Goal: Use online tool/utility: Utilize a website feature to perform a specific function

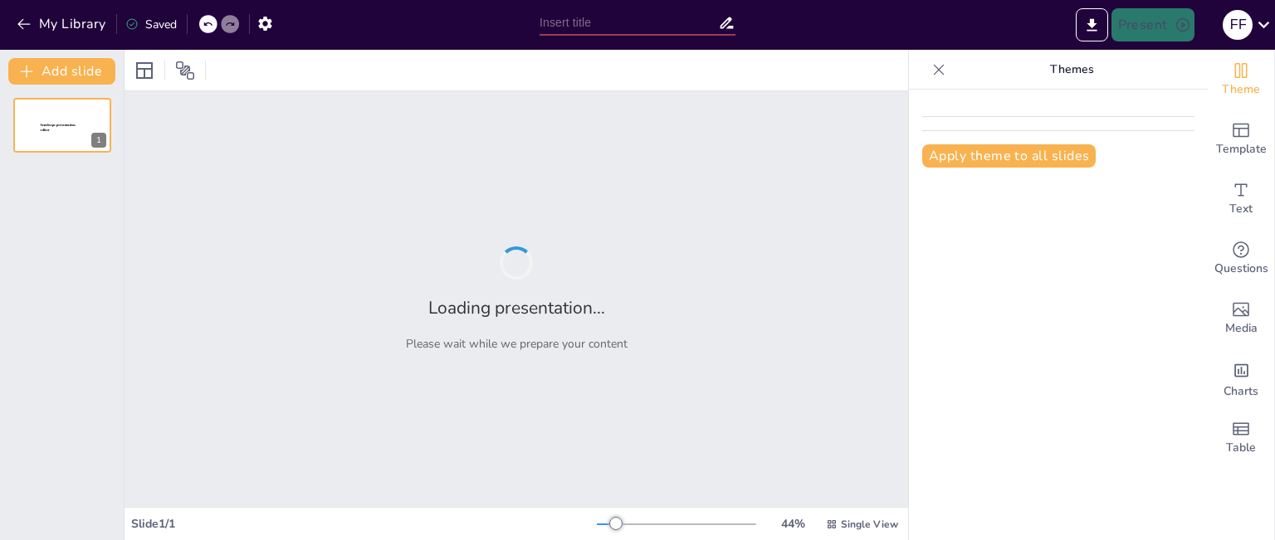
type input "Contaminacion Ambiental y sus tipos"
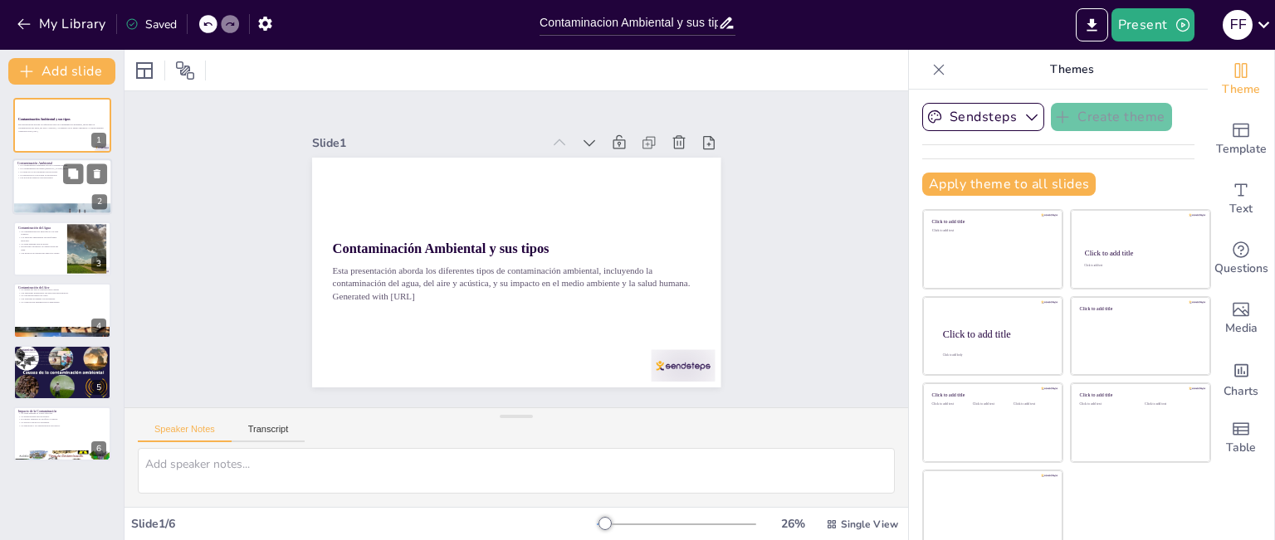
click at [76, 189] on div at bounding box center [62, 187] width 100 height 56
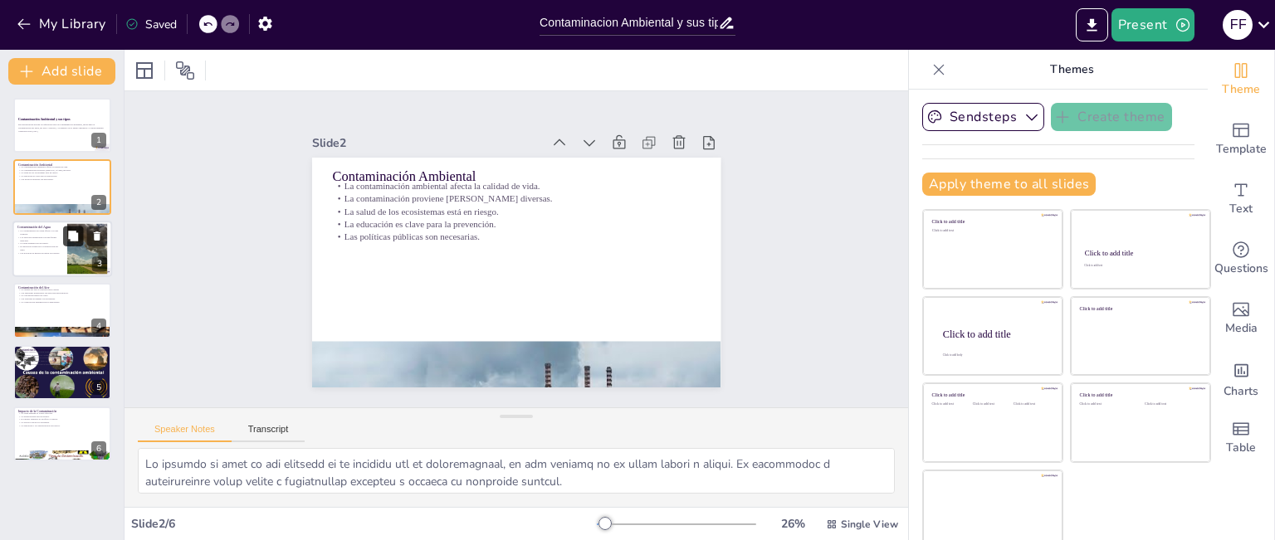
click at [68, 232] on icon at bounding box center [73, 236] width 12 height 12
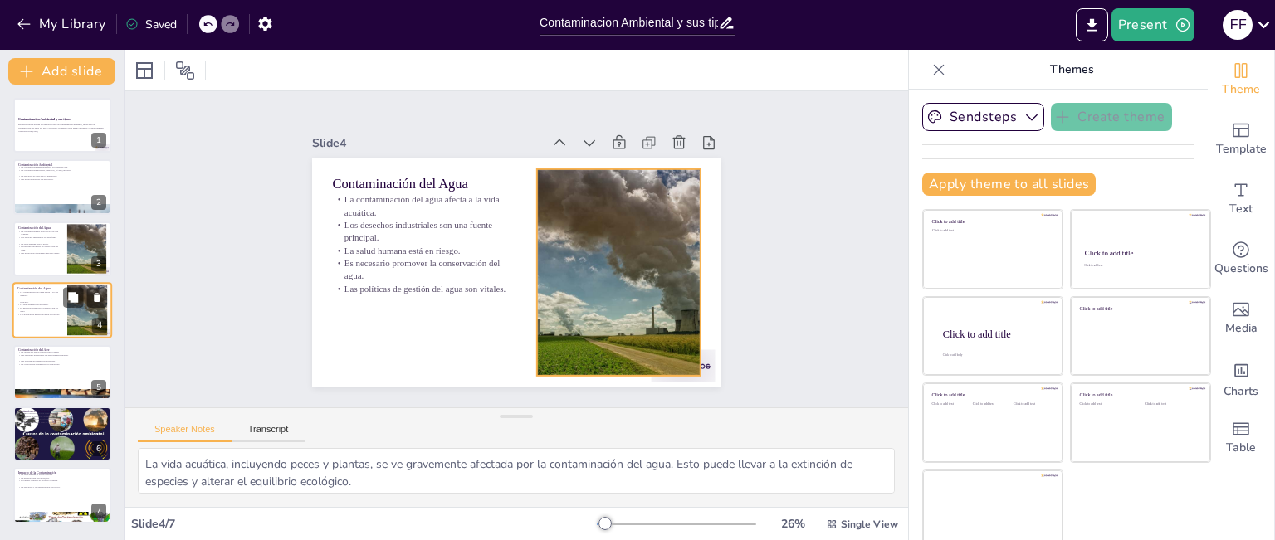
click at [83, 315] on div at bounding box center [87, 311] width 86 height 51
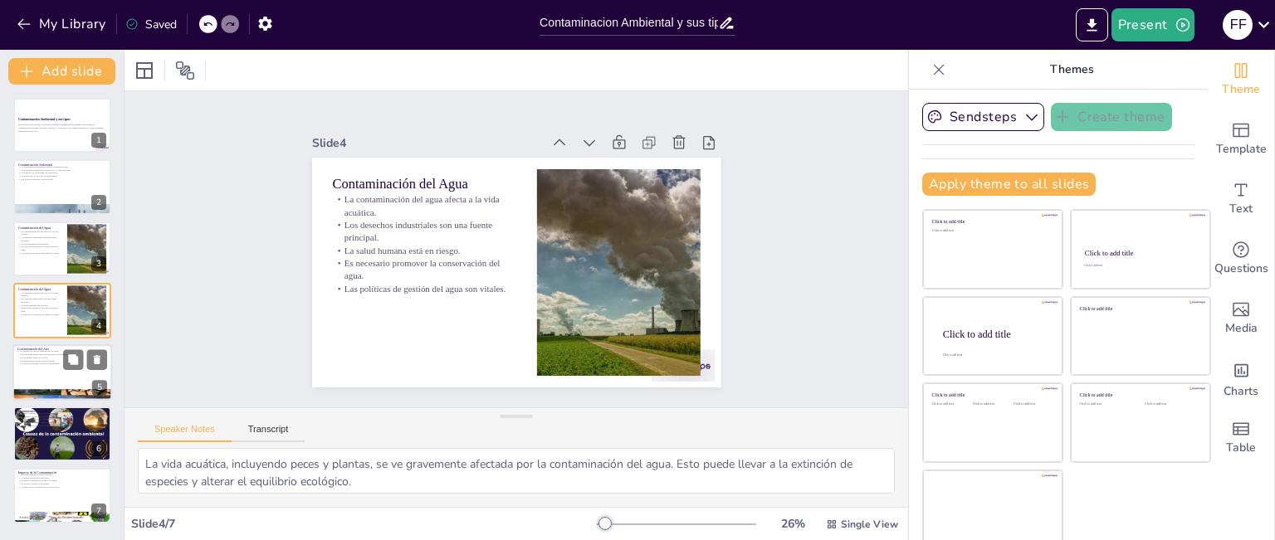
click at [79, 374] on div at bounding box center [62, 373] width 100 height 56
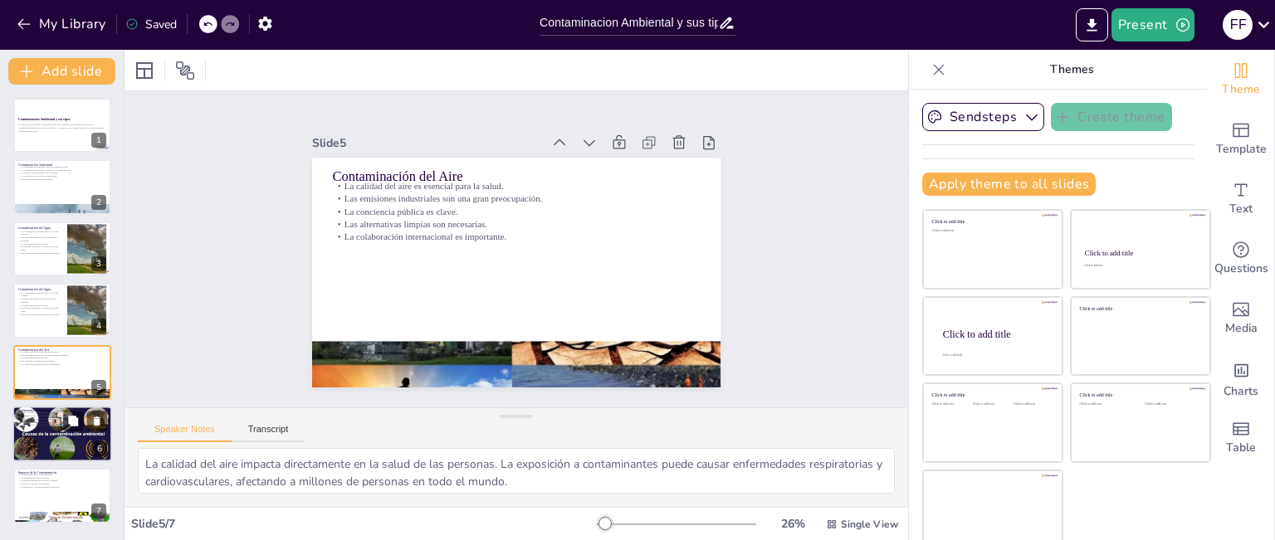
click at [72, 433] on div at bounding box center [62, 434] width 100 height 56
type textarea "El ruido excesivo puede provocar estrés y ansiedad, afectando la salud mental d…"
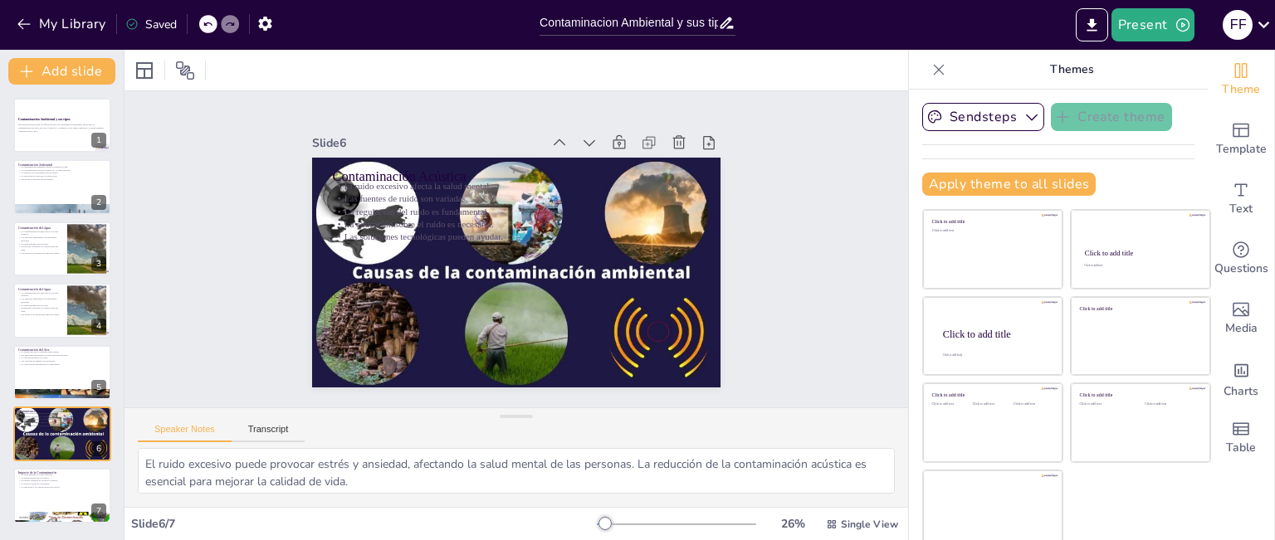
scroll to position [7, 0]
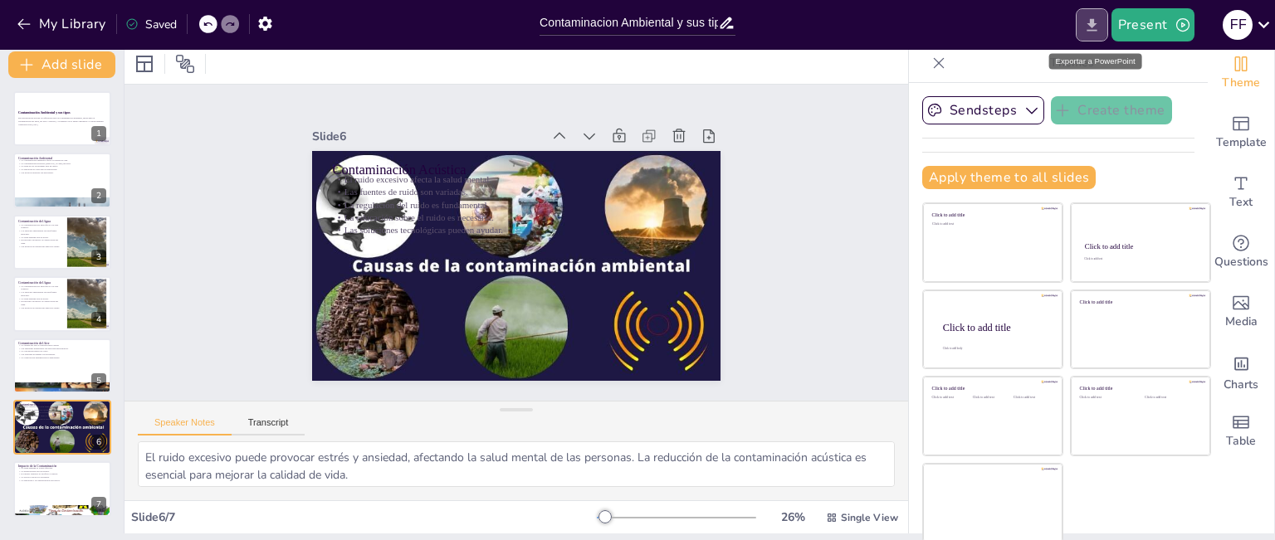
click at [1096, 29] on icon "Export to PowerPoint" at bounding box center [1092, 24] width 10 height 12
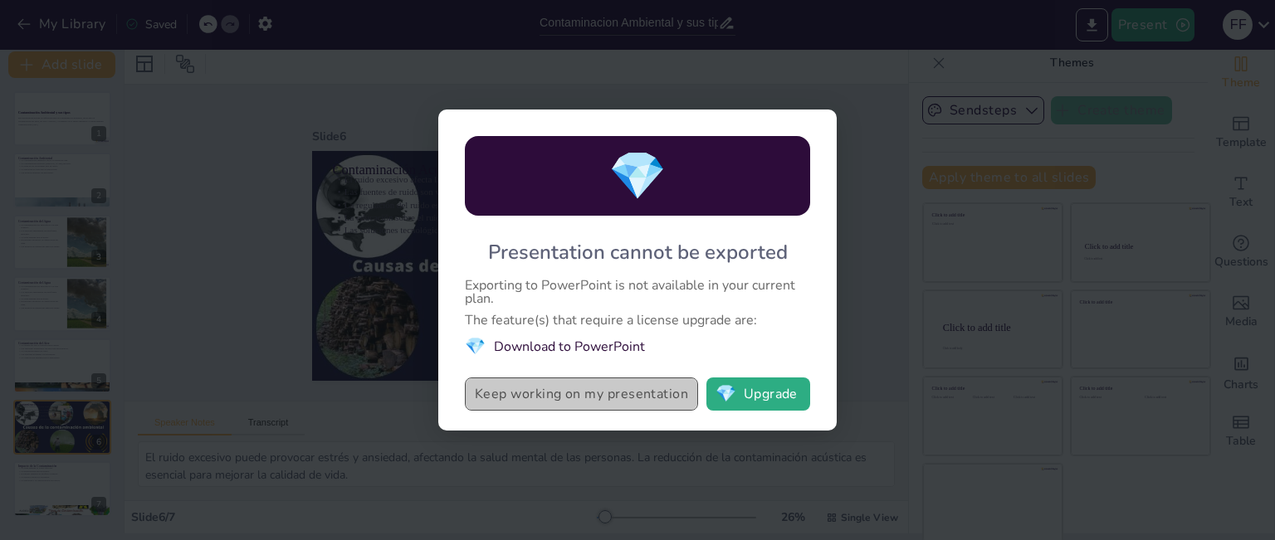
click at [604, 384] on button "Keep working on my presentation" at bounding box center [581, 394] width 233 height 33
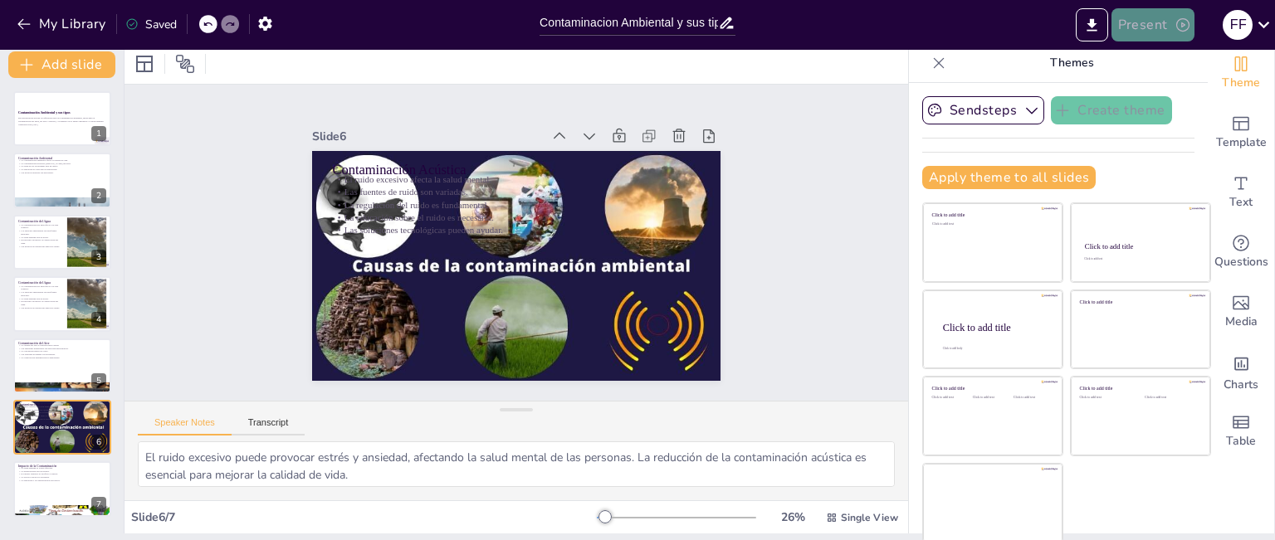
click at [1179, 25] on icon "button" at bounding box center [1183, 25] width 17 height 17
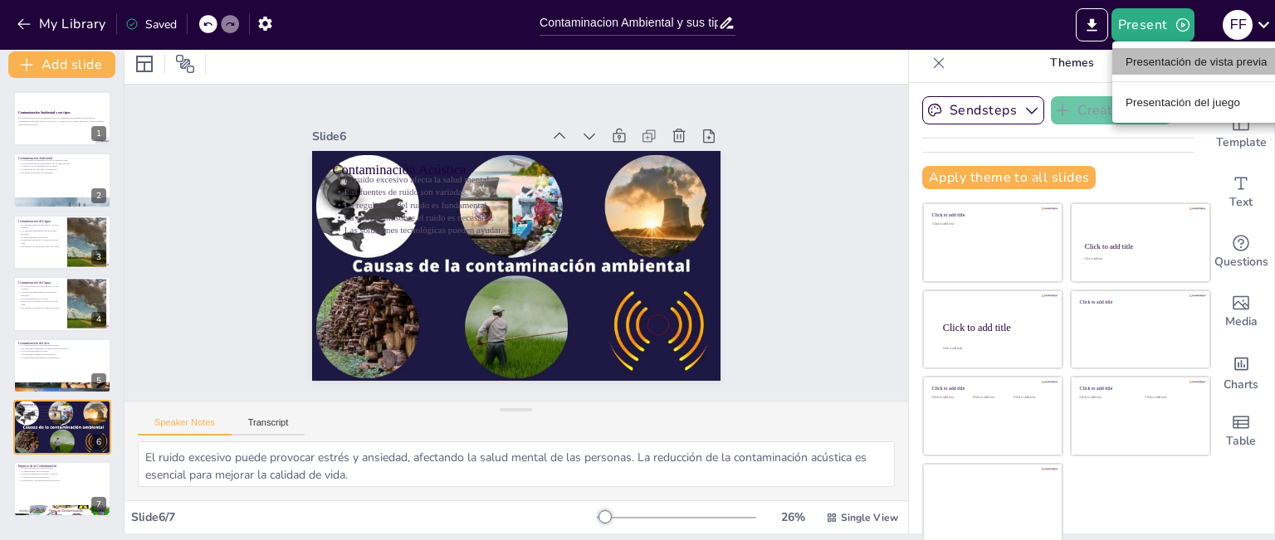
click at [1225, 56] on font "Presentación de vista previa" at bounding box center [1197, 62] width 142 height 12
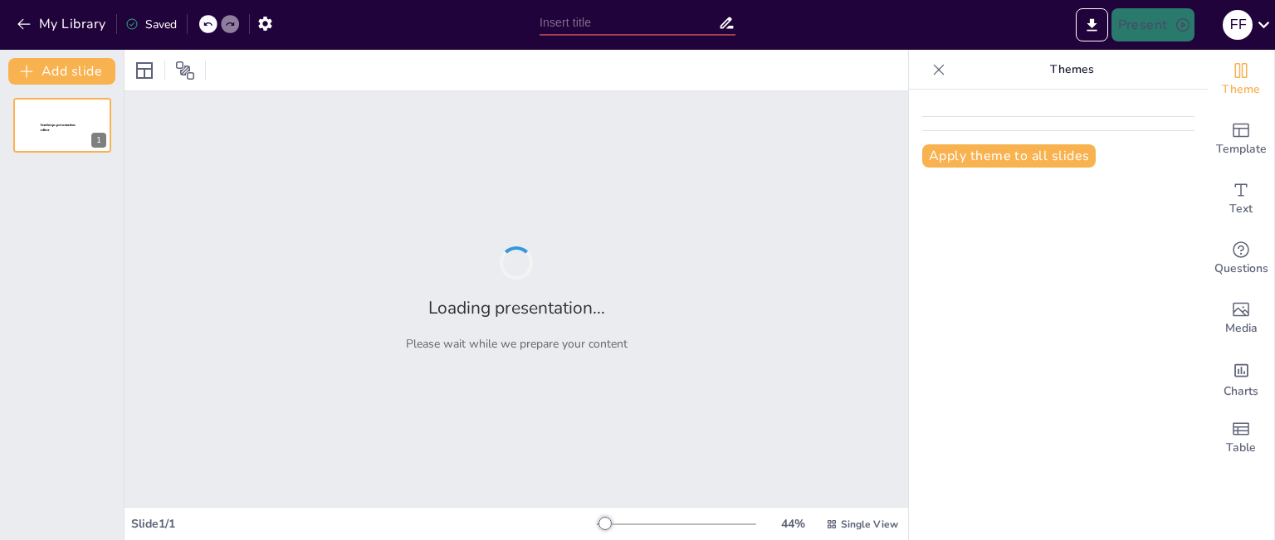
type input "Contaminacion Ambiental y sus tipos"
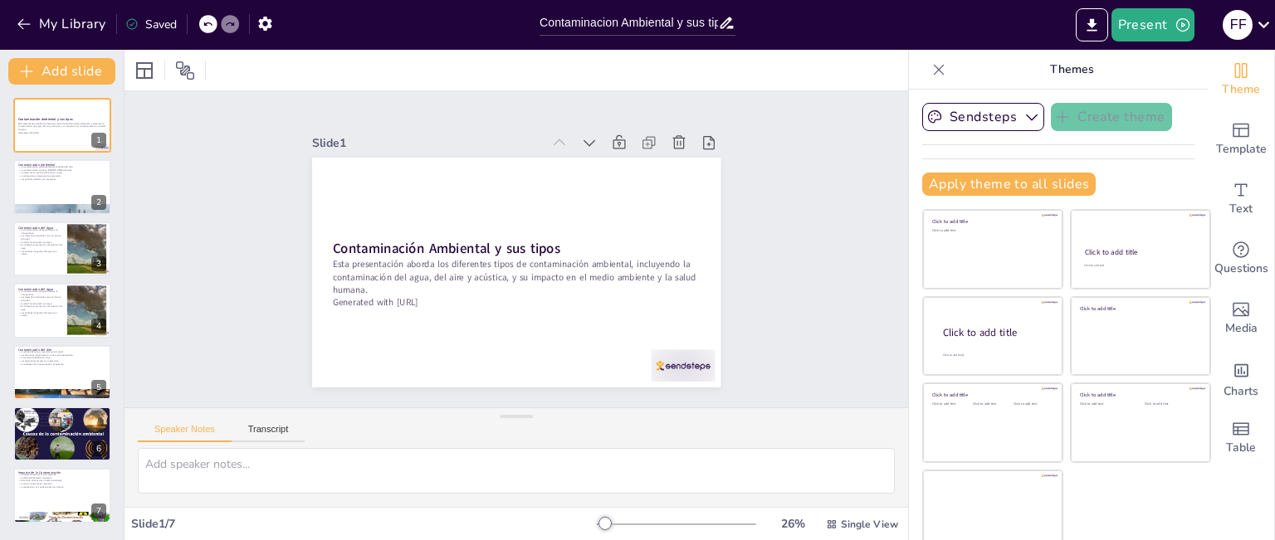
click at [132, 22] on icon at bounding box center [131, 23] width 13 height 13
click at [270, 19] on button "button" at bounding box center [283, 23] width 31 height 30
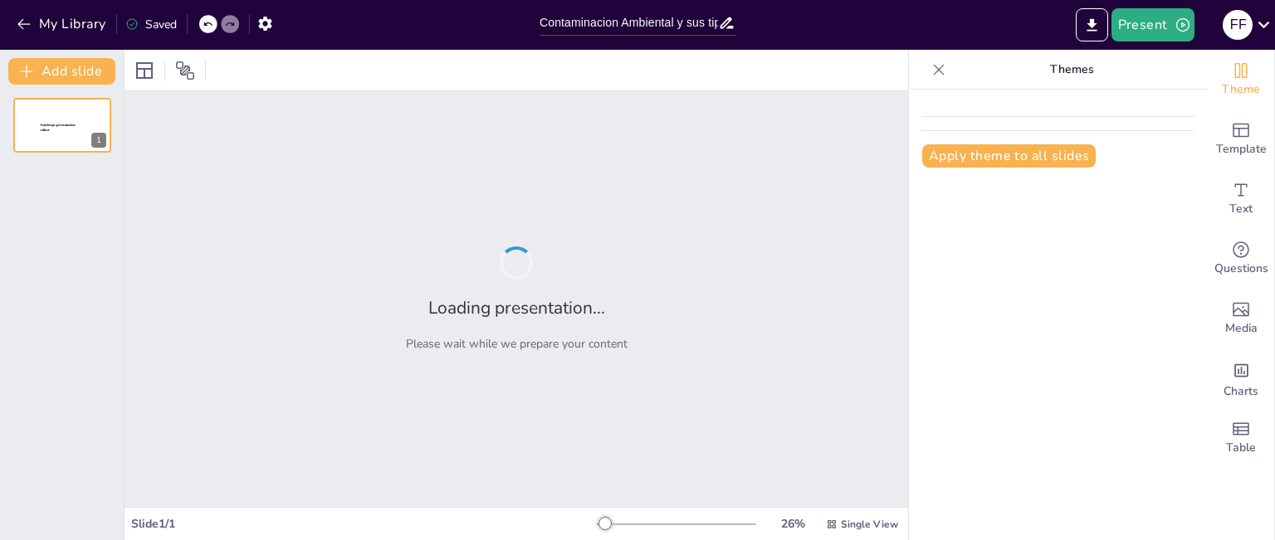
type input "Contaminacion Ambiental y sus tipos"
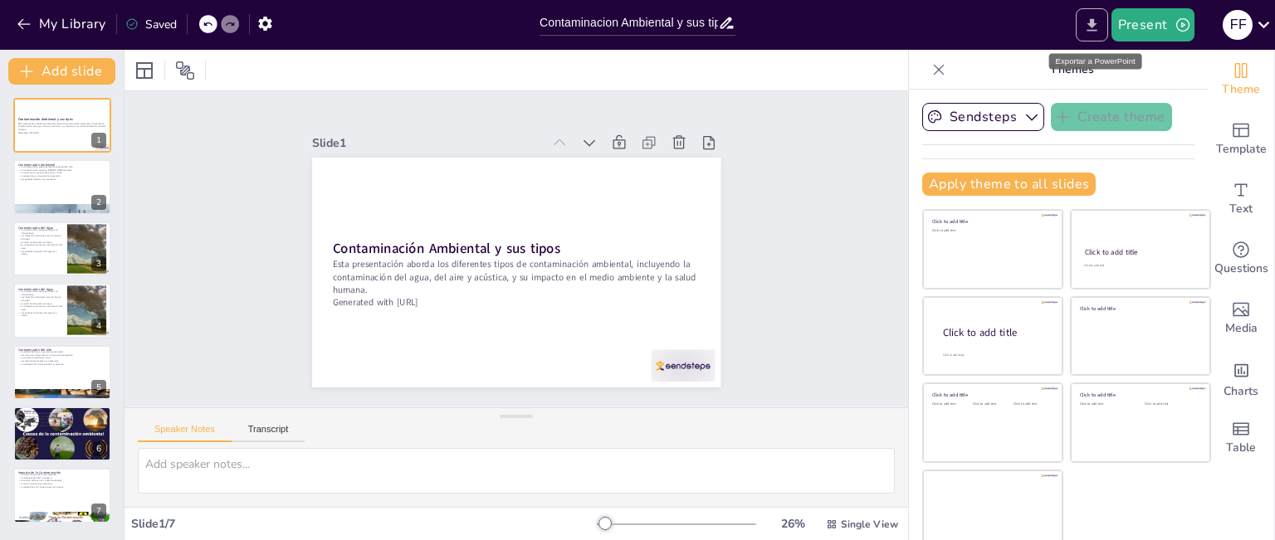
click at [1092, 22] on icon "Export to PowerPoint" at bounding box center [1092, 24] width 10 height 12
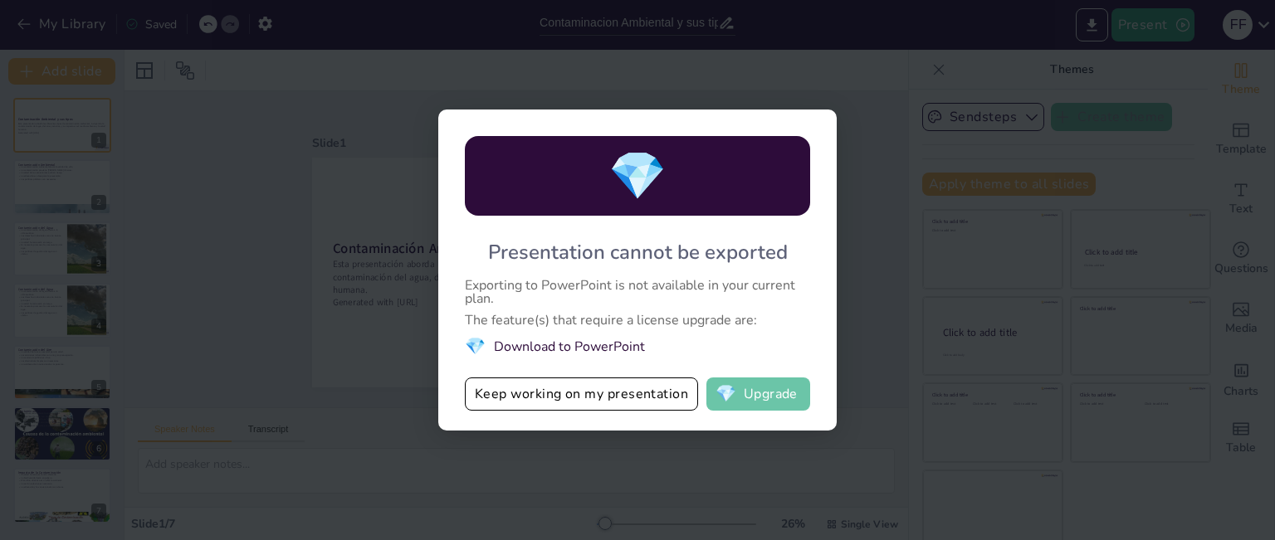
click at [742, 401] on button "💎 Upgrade" at bounding box center [758, 394] width 104 height 33
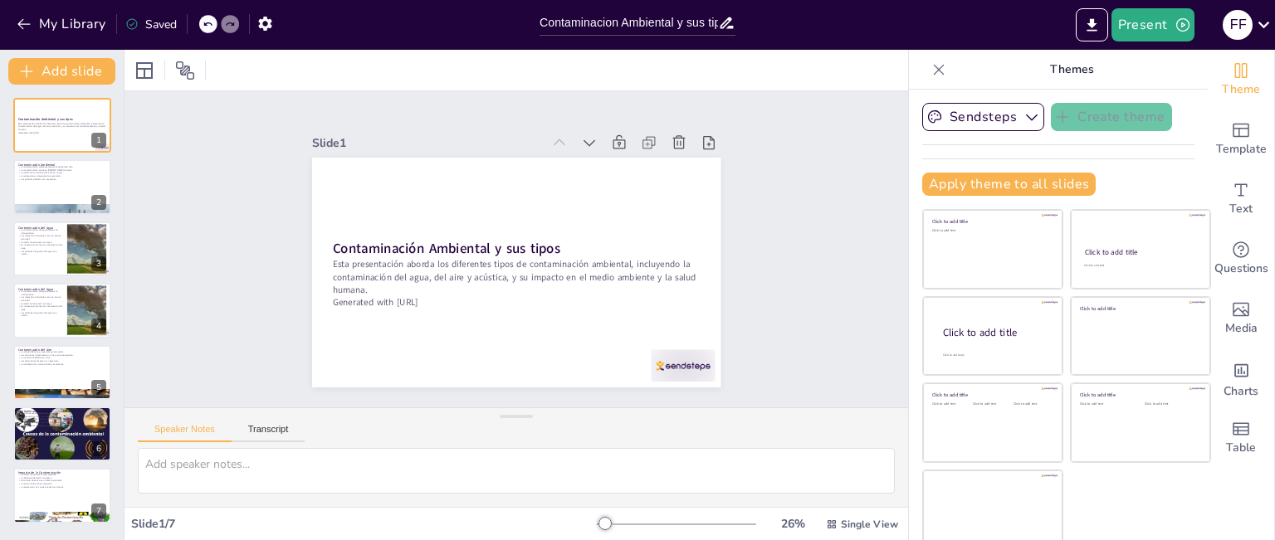
click at [159, 20] on div "Saved" at bounding box center [150, 25] width 51 height 16
click at [266, 27] on icon "button" at bounding box center [264, 24] width 13 height 14
